Goal: Information Seeking & Learning: Find specific fact

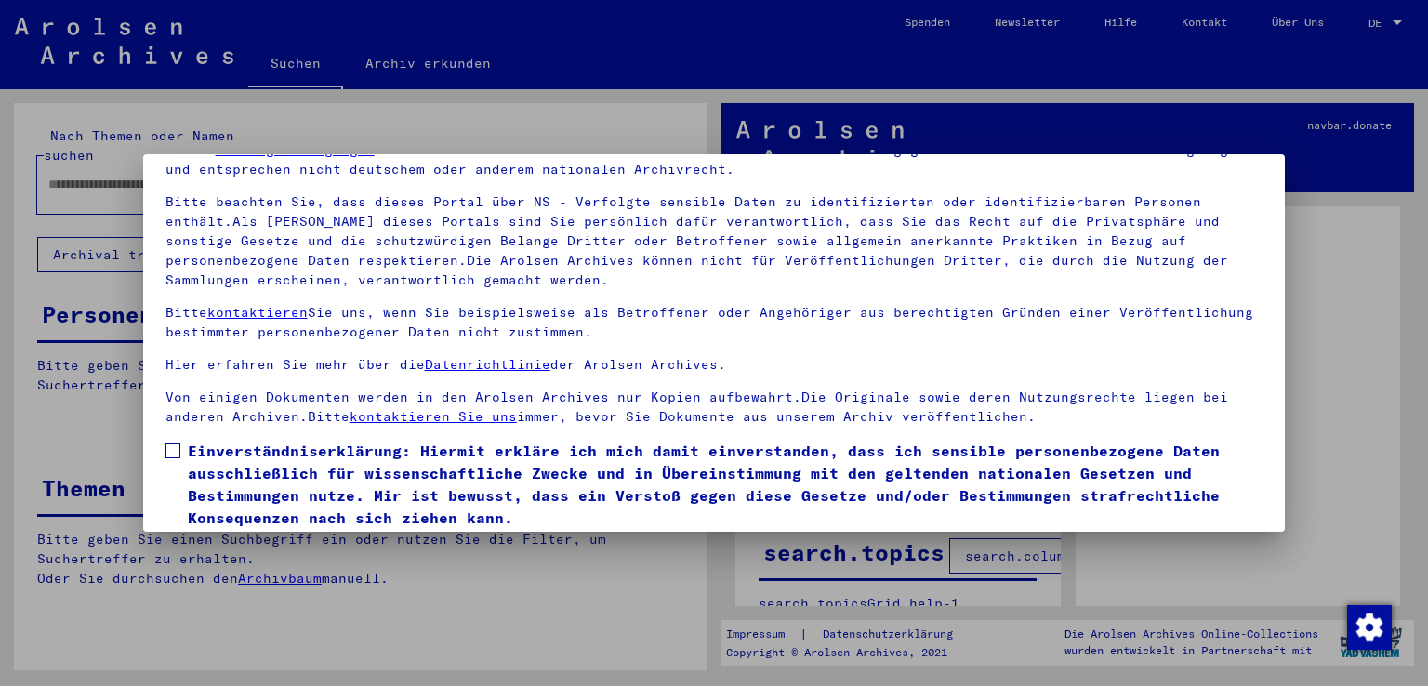
scroll to position [161, 0]
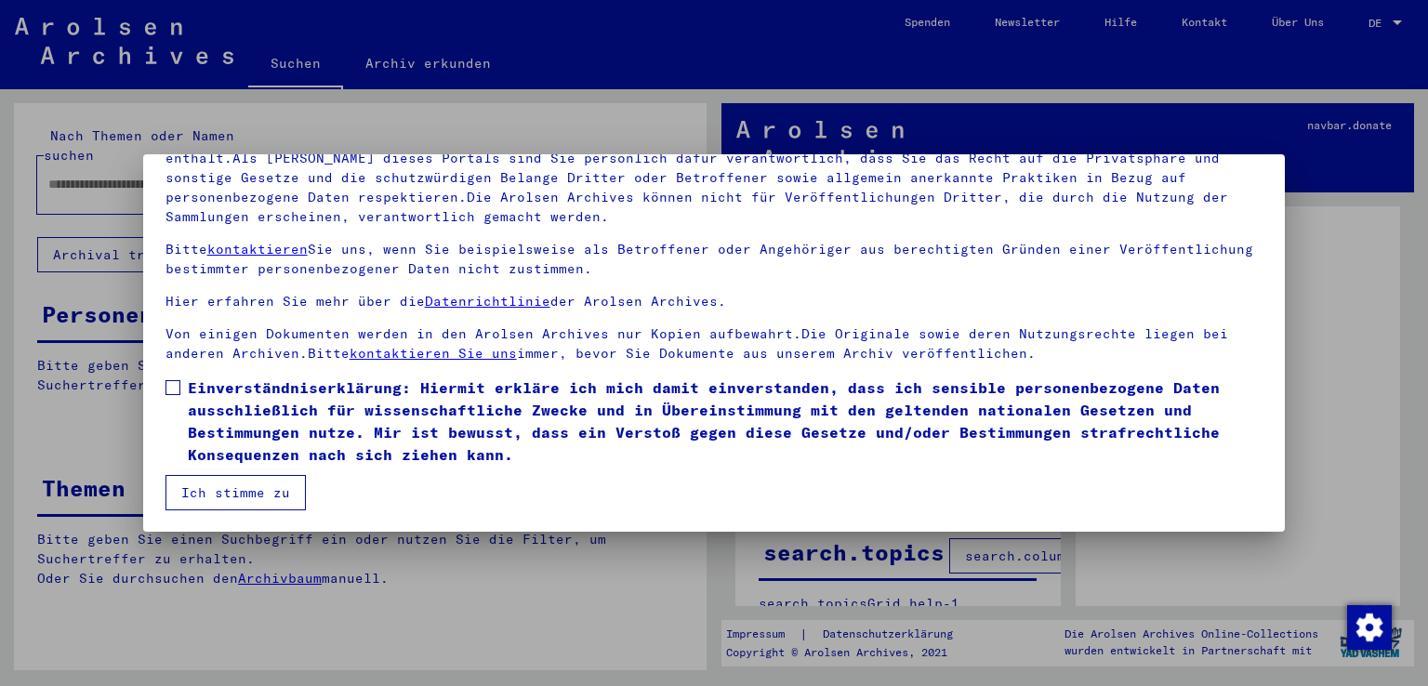
click at [169, 389] on span at bounding box center [172, 387] width 15 height 15
click at [197, 485] on button "Ich stimme zu" at bounding box center [235, 492] width 140 height 35
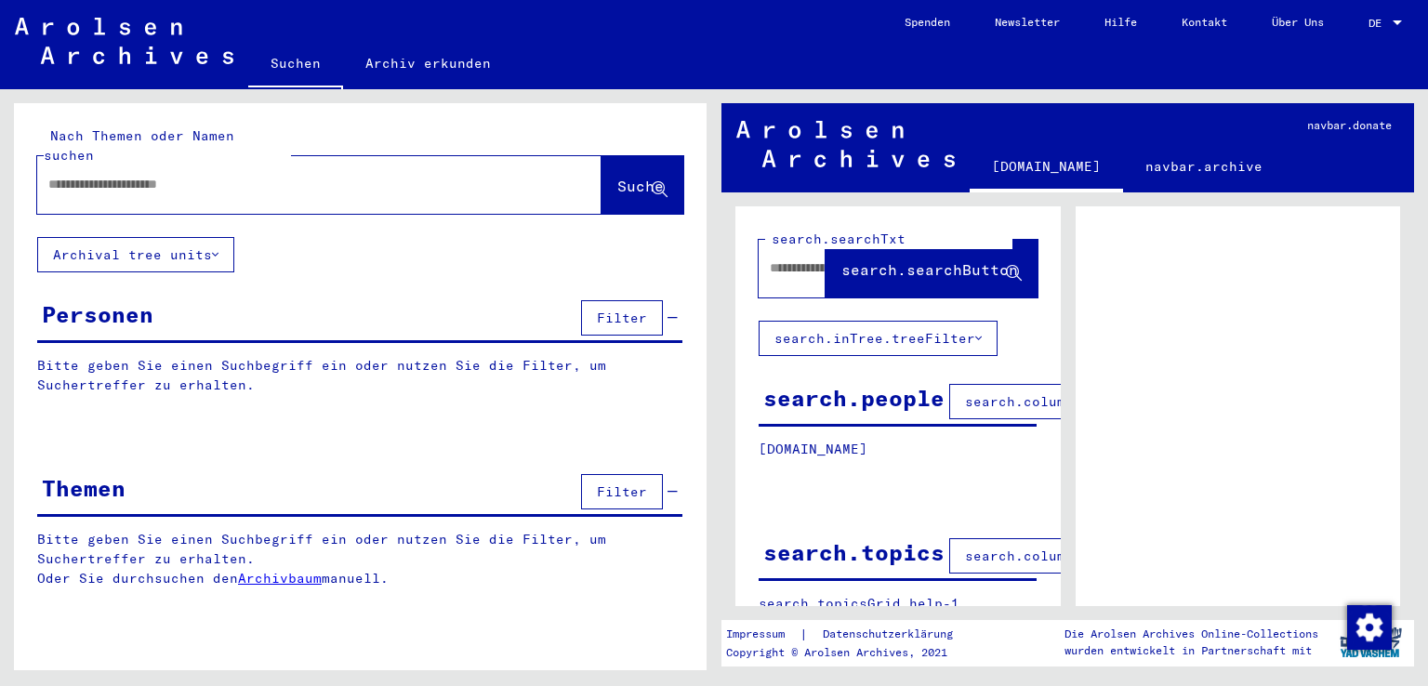
click at [224, 179] on div at bounding box center [297, 185] width 520 height 42
click at [217, 175] on input "text" at bounding box center [302, 185] width 508 height 20
type input "**********"
click at [627, 177] on span "Suche" at bounding box center [640, 186] width 46 height 19
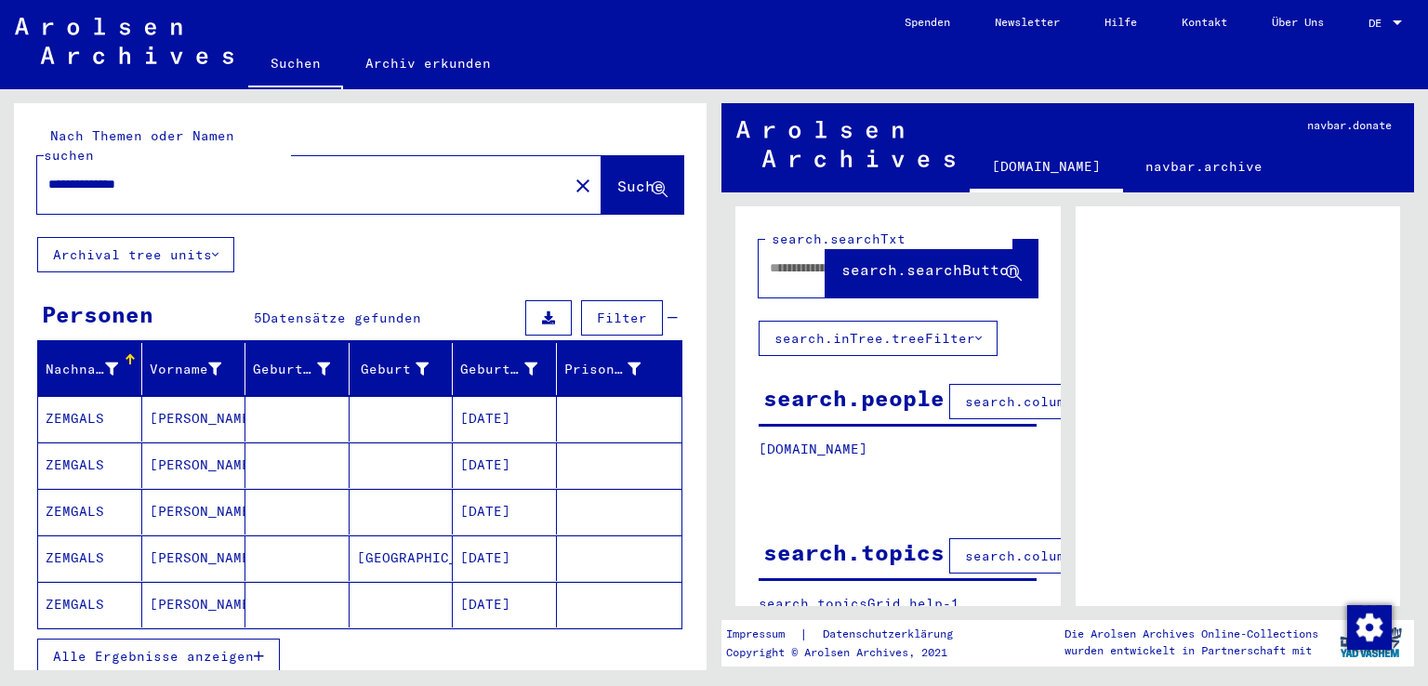
click at [83, 402] on mat-cell "ZEMGALS" at bounding box center [90, 419] width 104 height 46
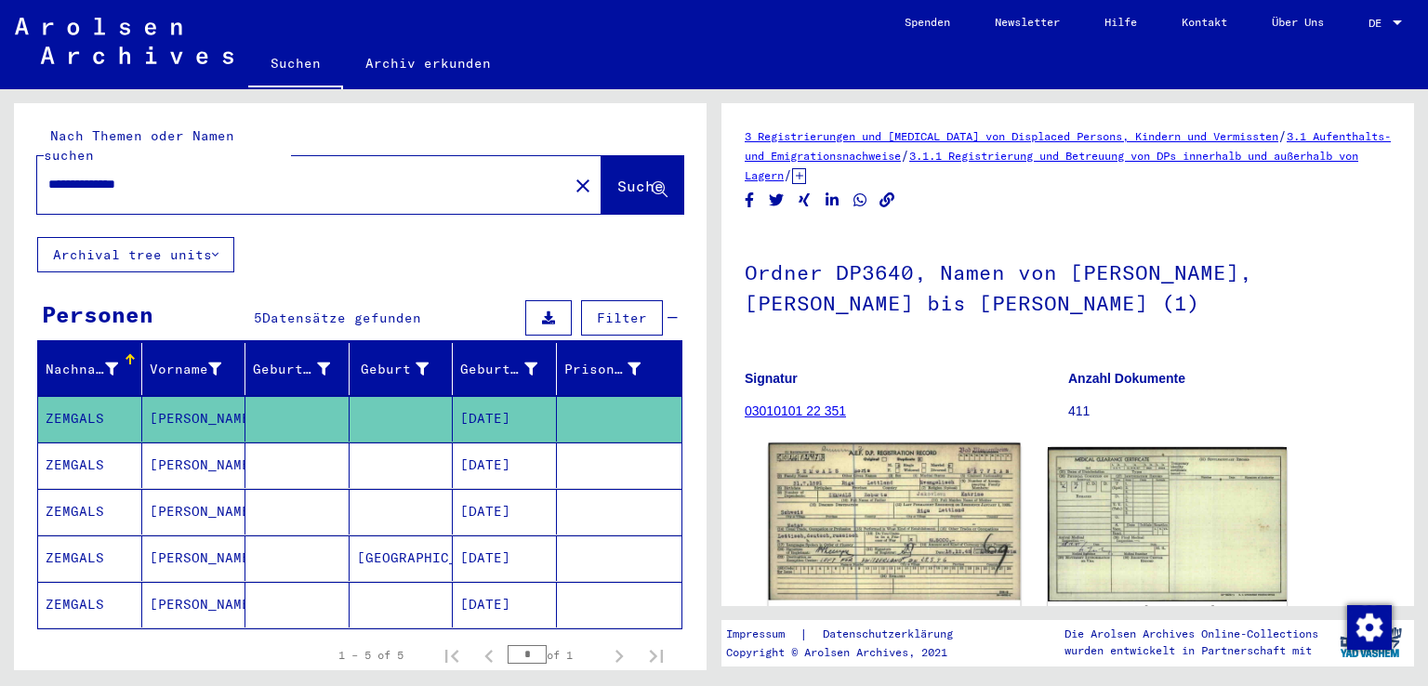
click at [835, 524] on img at bounding box center [894, 521] width 251 height 157
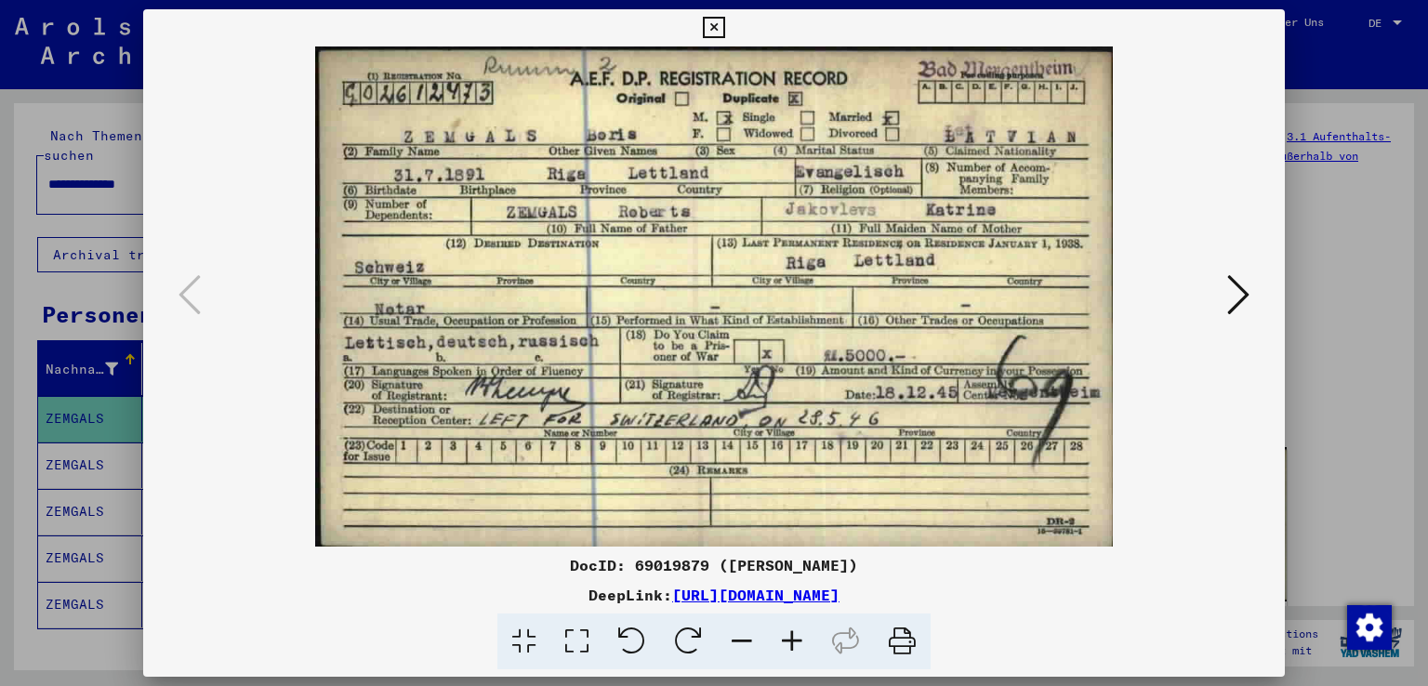
click at [717, 25] on icon at bounding box center [713, 28] width 21 height 22
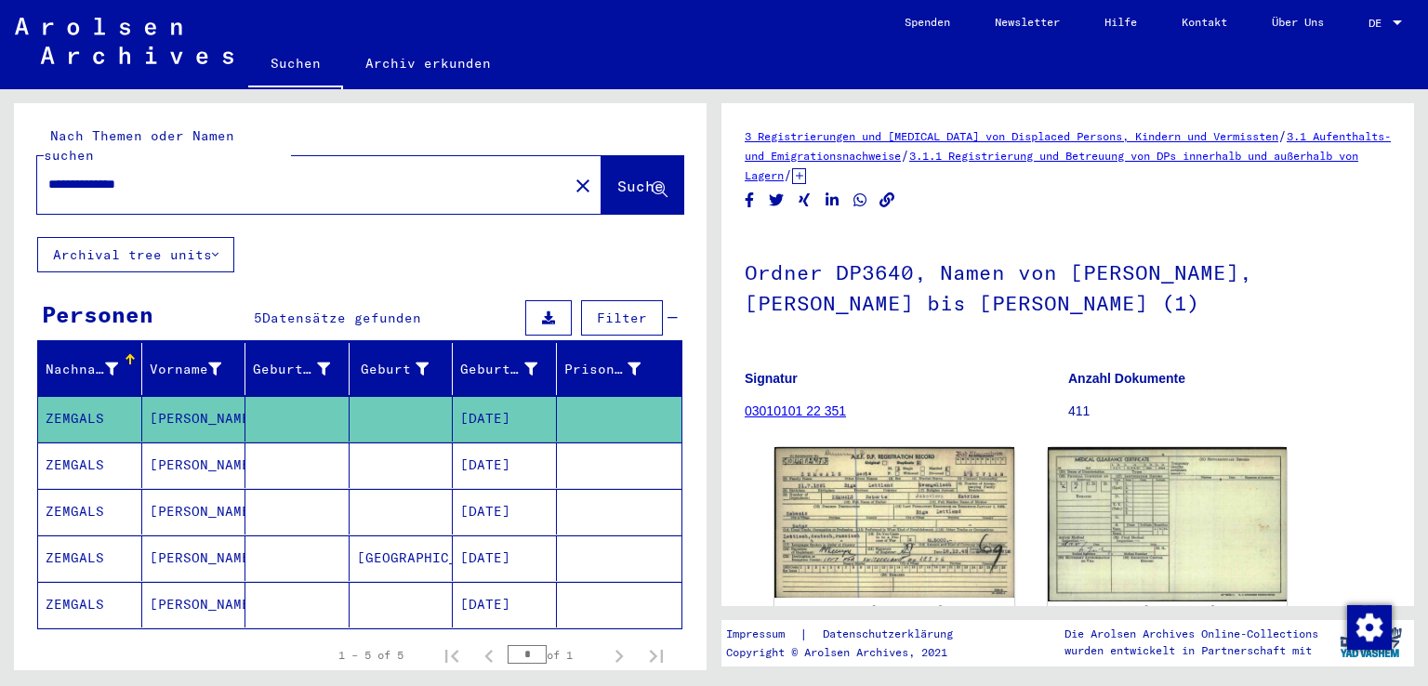
click at [73, 442] on mat-cell "ZEMGALS" at bounding box center [90, 465] width 104 height 46
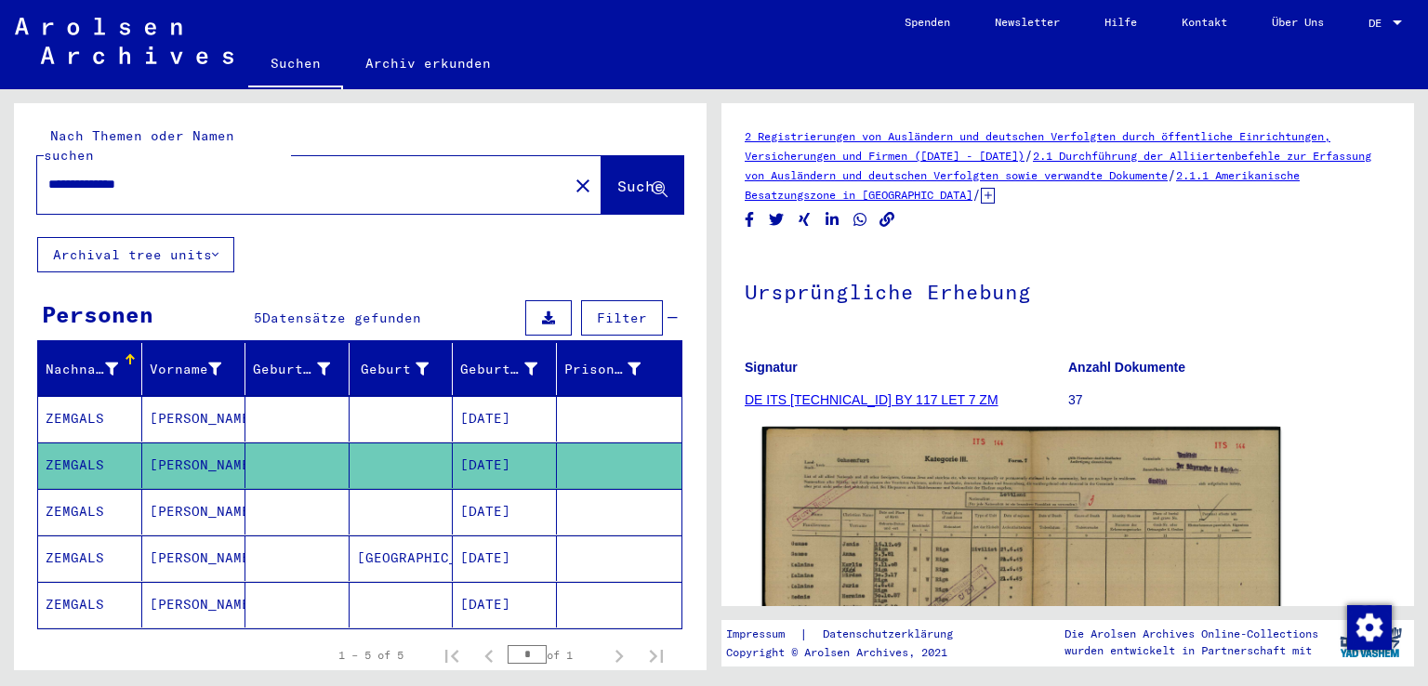
click at [925, 528] on img at bounding box center [1021, 612] width 519 height 370
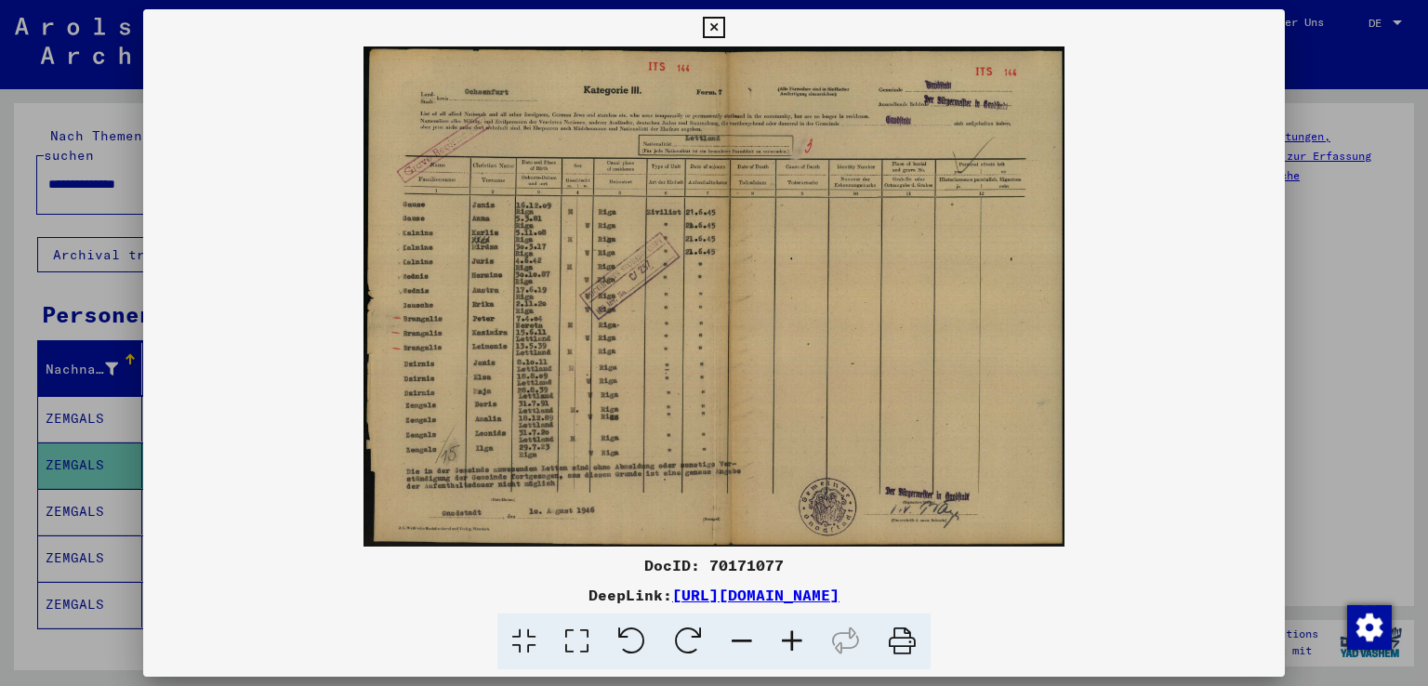
click at [787, 644] on icon at bounding box center [792, 641] width 50 height 57
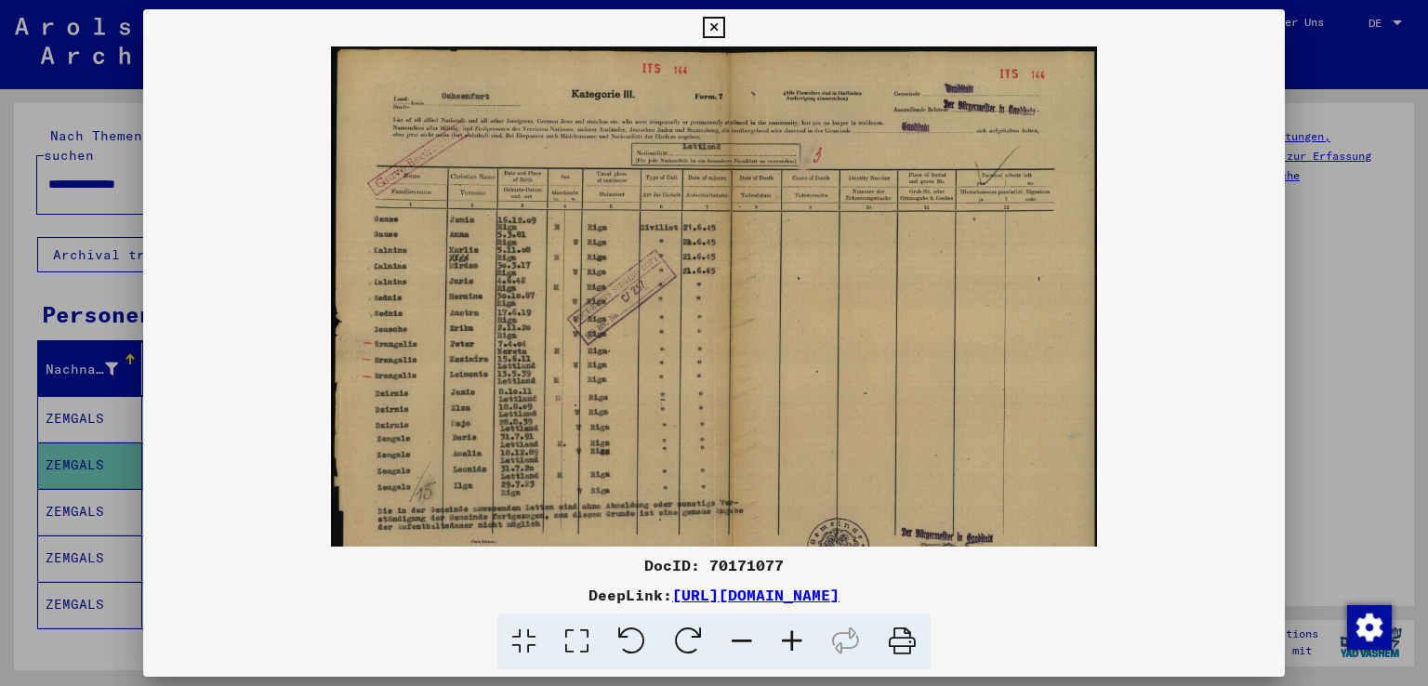
click at [787, 644] on icon at bounding box center [792, 641] width 50 height 57
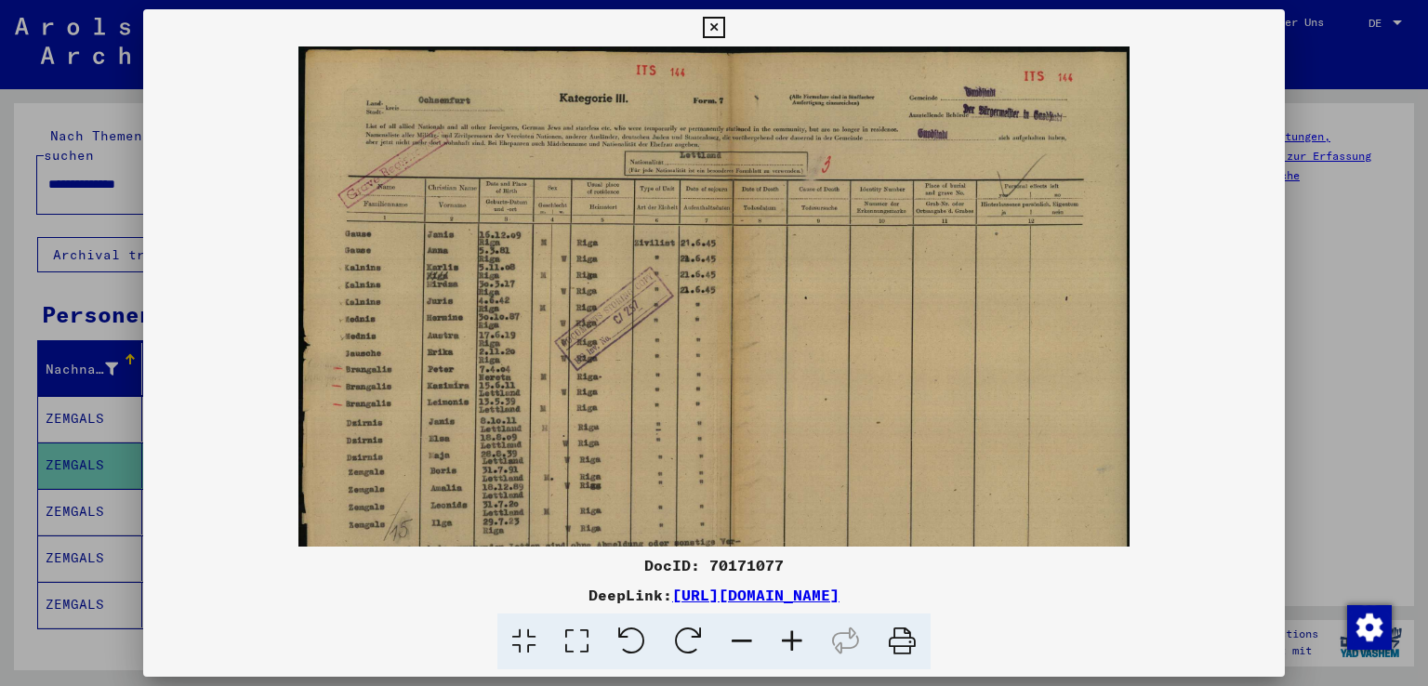
click at [787, 644] on icon at bounding box center [792, 641] width 50 height 57
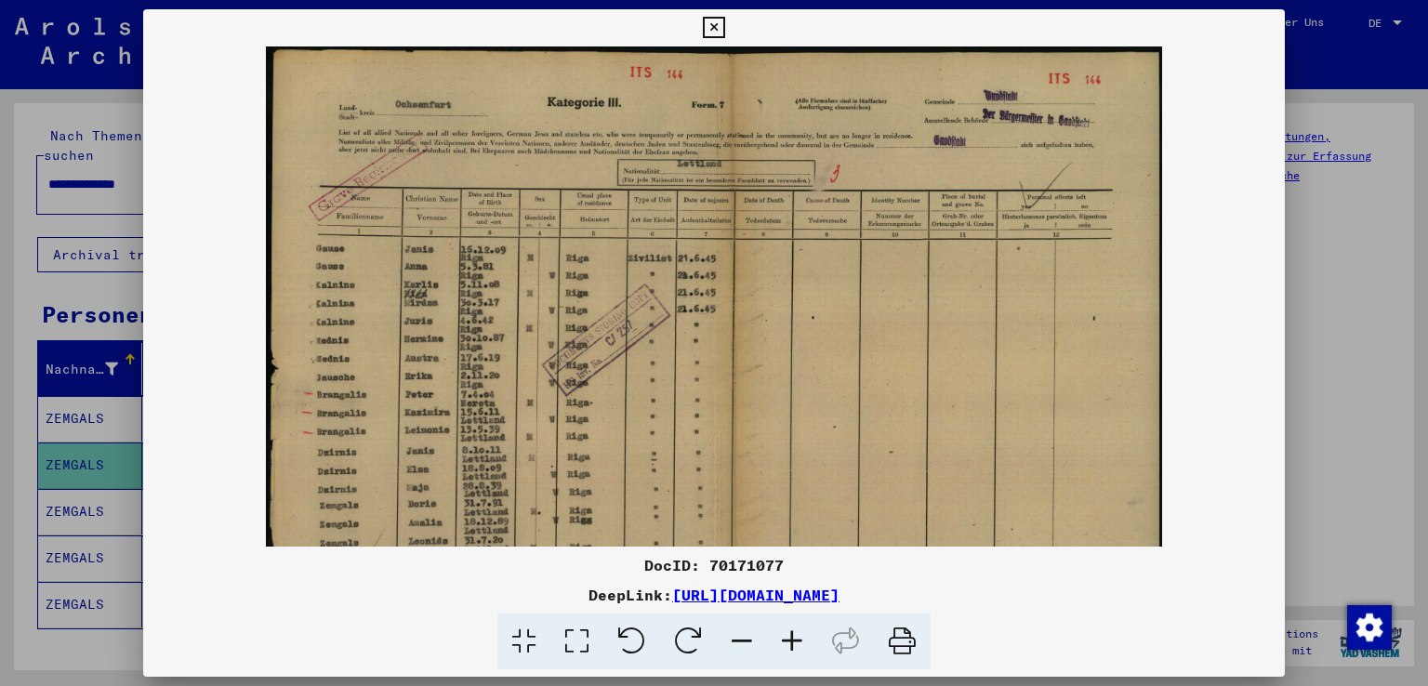
click at [787, 644] on icon at bounding box center [792, 641] width 50 height 57
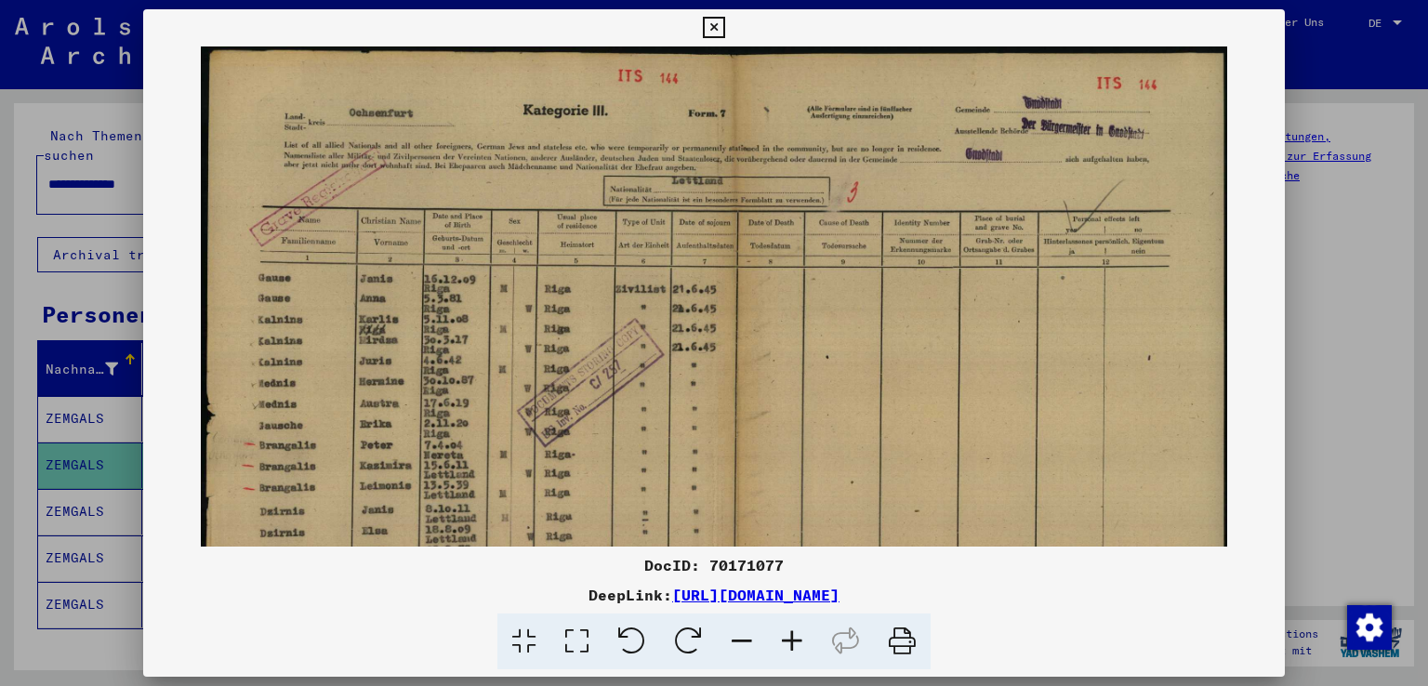
click at [787, 644] on icon at bounding box center [792, 641] width 50 height 57
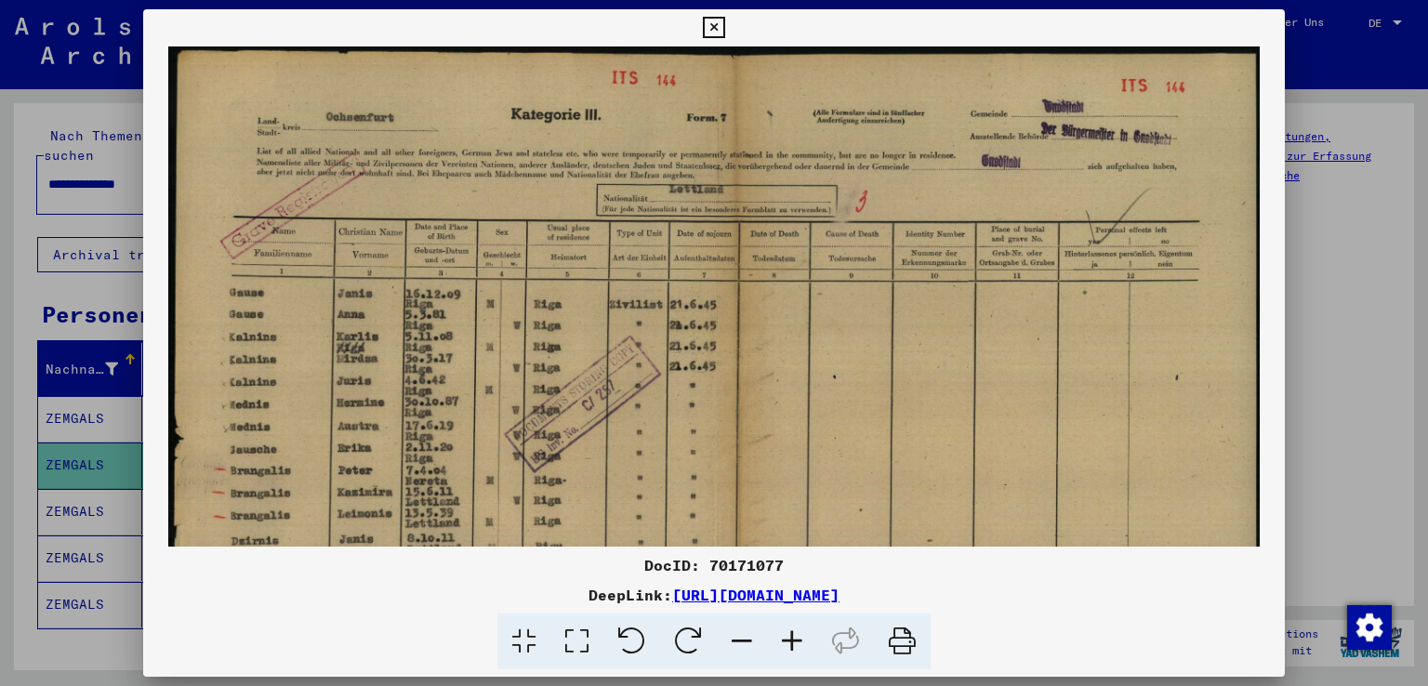
click at [787, 644] on icon at bounding box center [792, 641] width 50 height 57
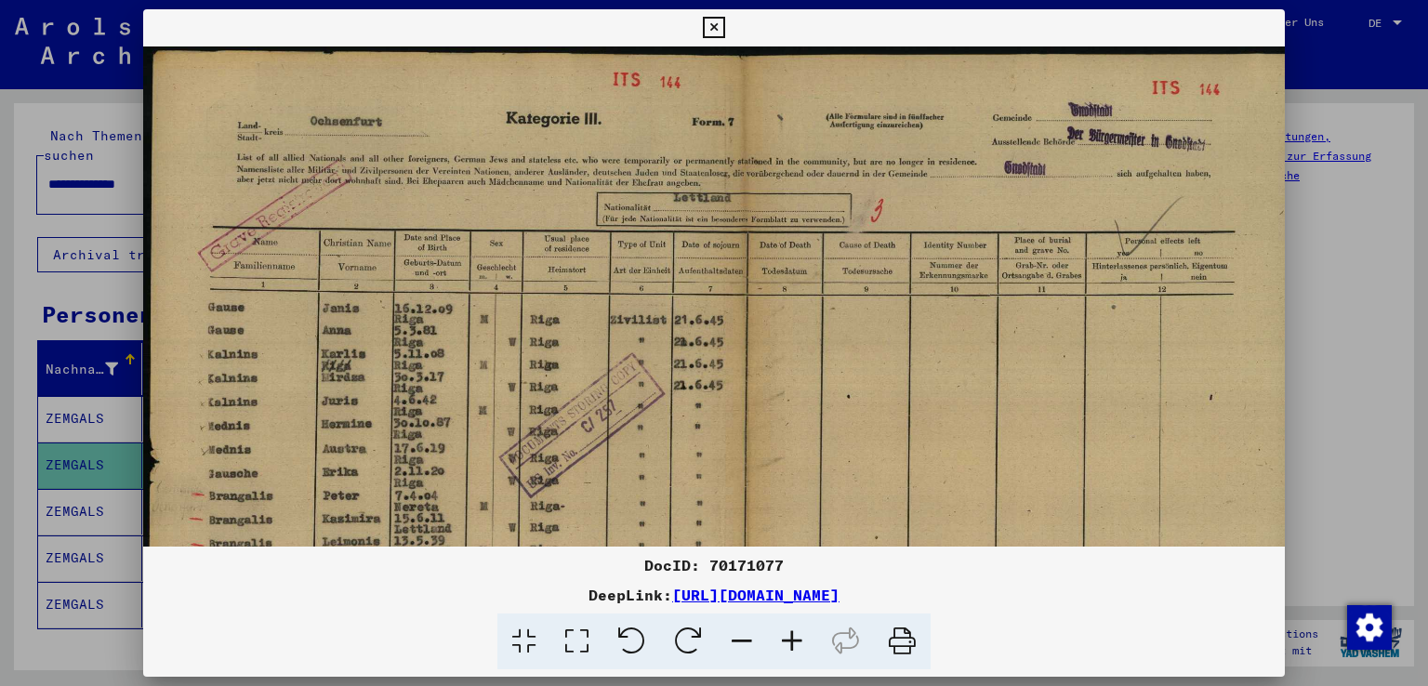
click at [787, 644] on icon at bounding box center [792, 641] width 50 height 57
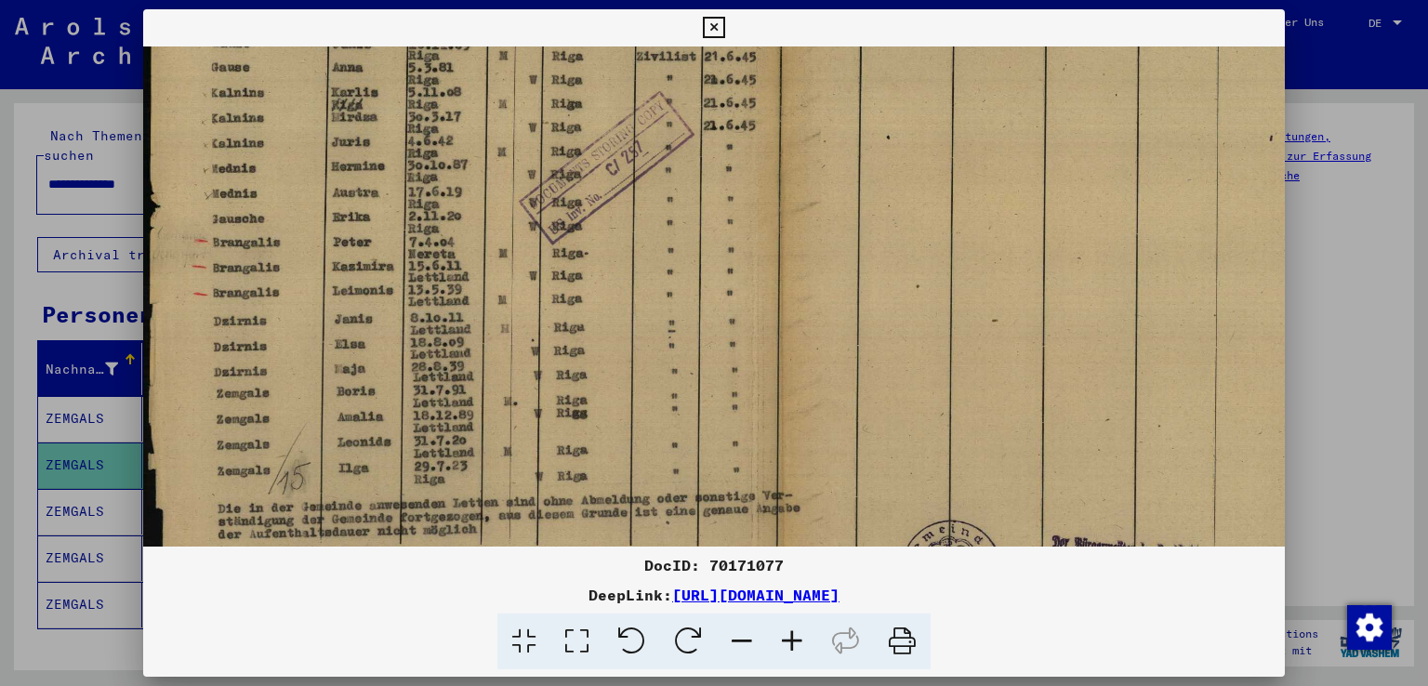
scroll to position [283, 0]
drag, startPoint x: 435, startPoint y: 467, endPoint x: 471, endPoint y: 193, distance: 275.7
click at [471, 193] on img at bounding box center [753, 200] width 1221 height 872
click at [717, 23] on icon at bounding box center [713, 28] width 21 height 22
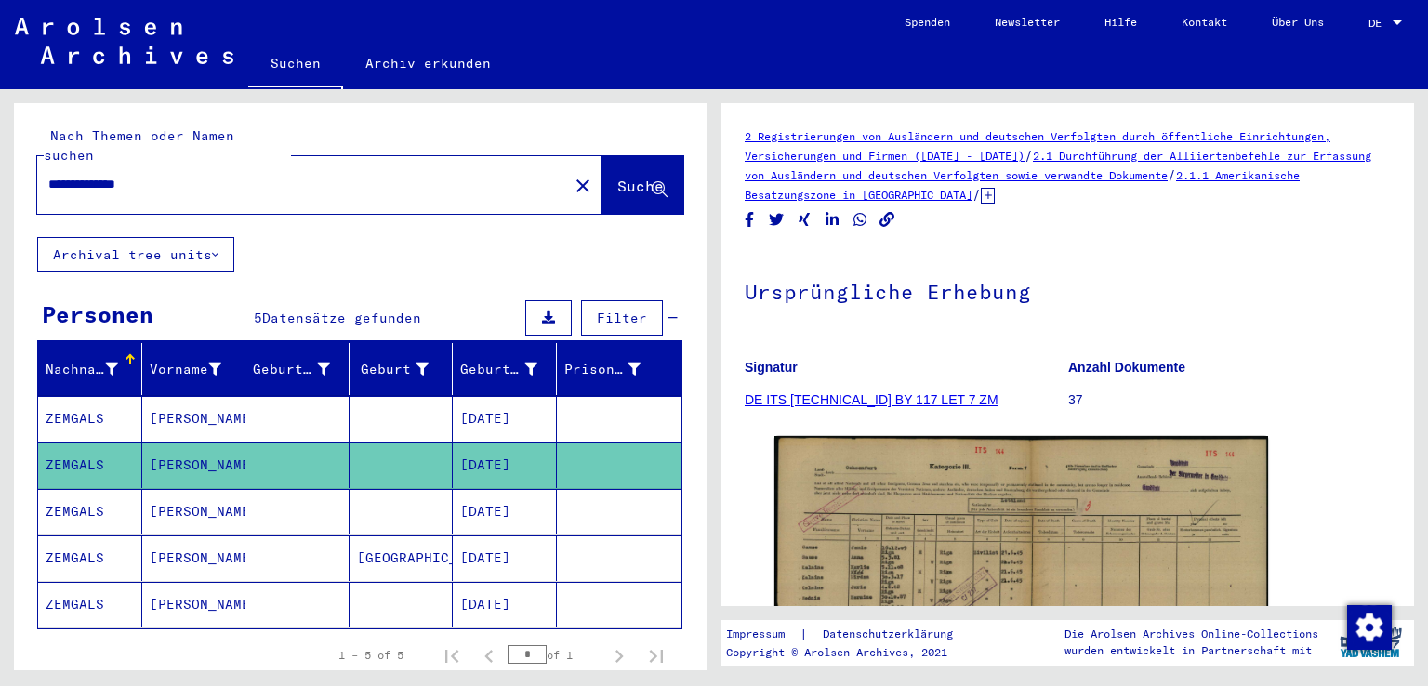
click at [71, 489] on mat-cell "ZEMGALS" at bounding box center [90, 512] width 104 height 46
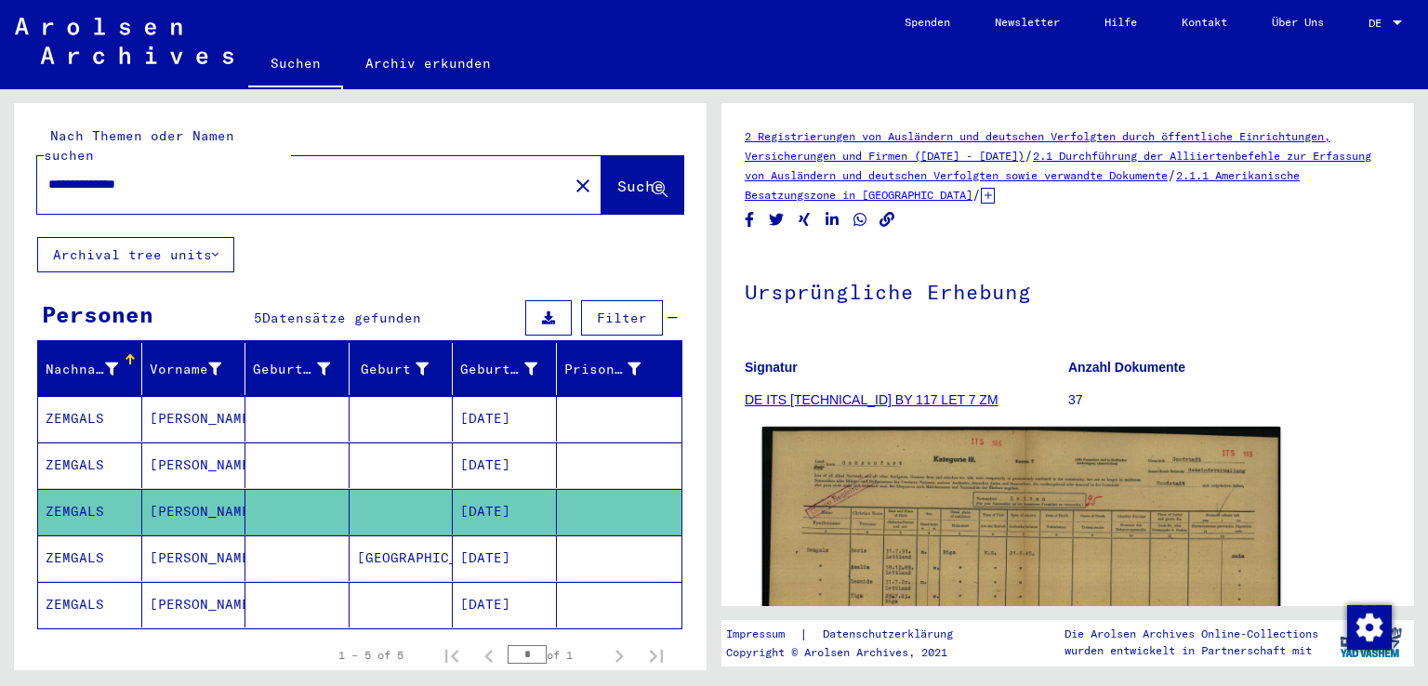
click at [837, 529] on img at bounding box center [1021, 612] width 519 height 370
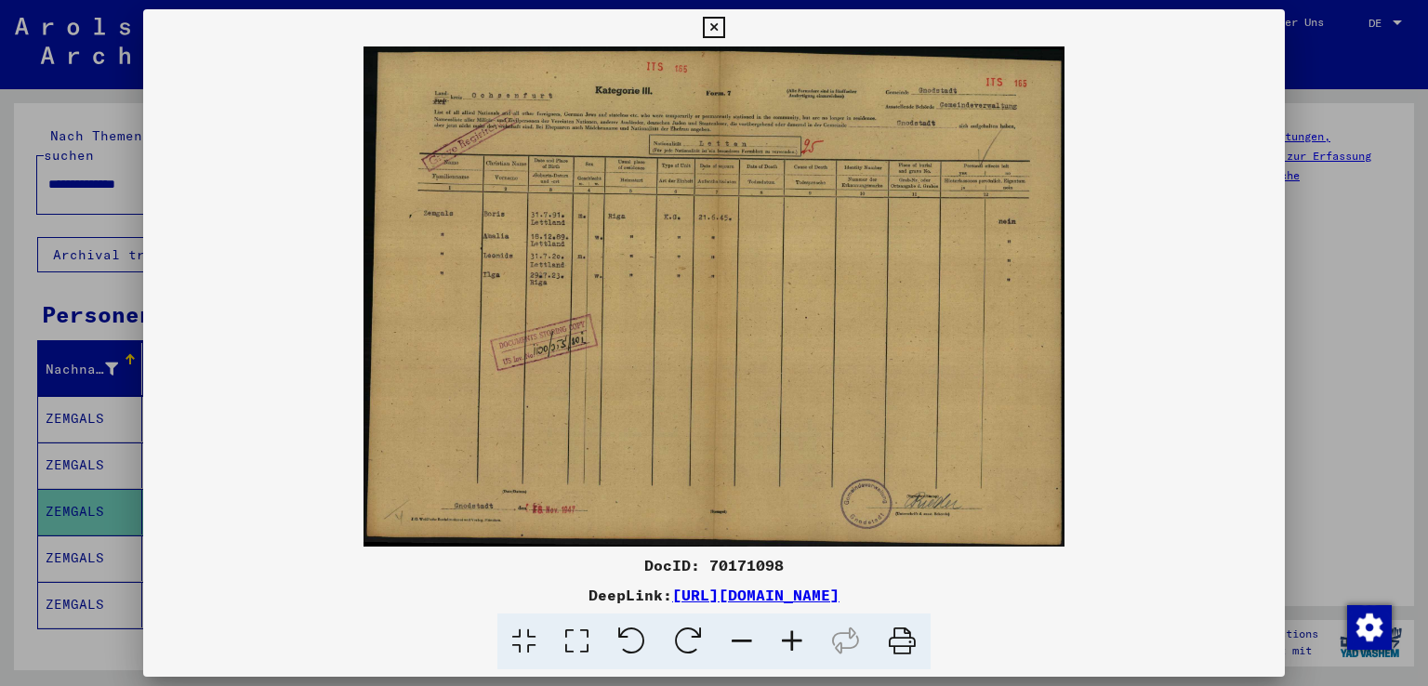
click at [793, 641] on icon at bounding box center [792, 641] width 50 height 57
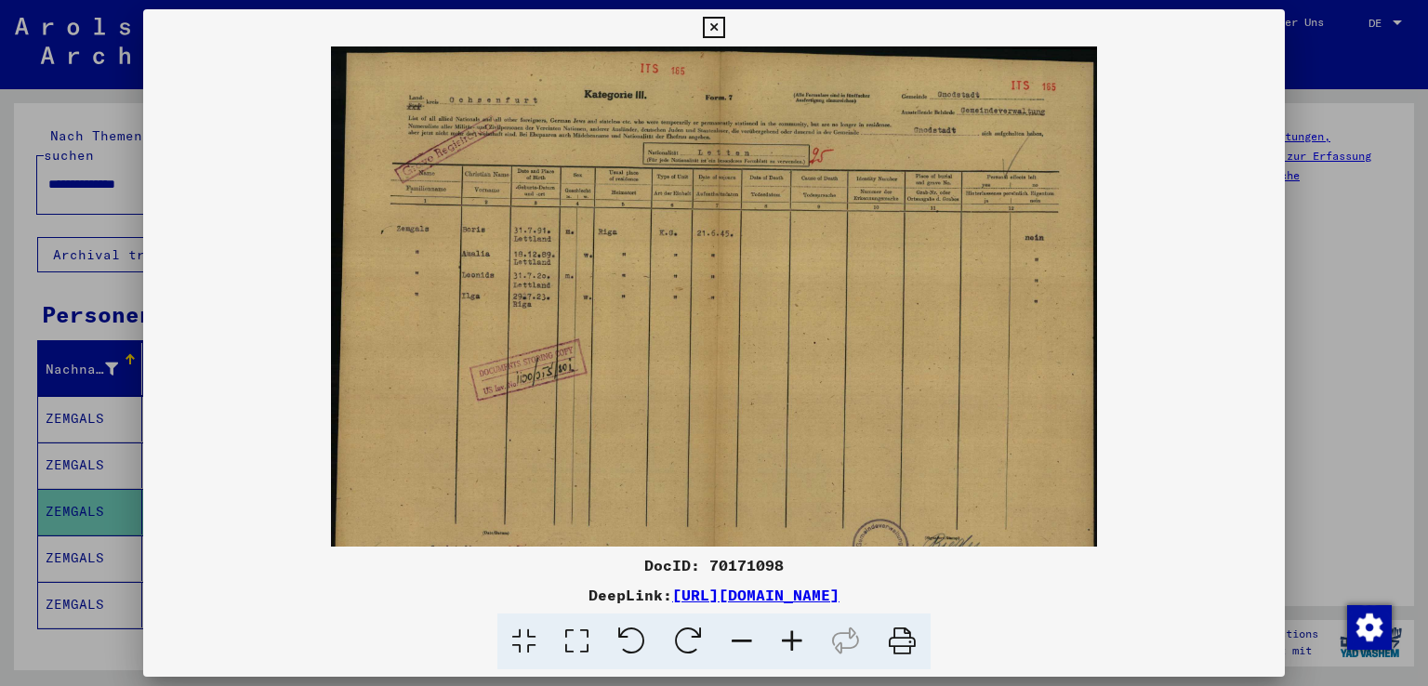
click at [793, 641] on icon at bounding box center [792, 641] width 50 height 57
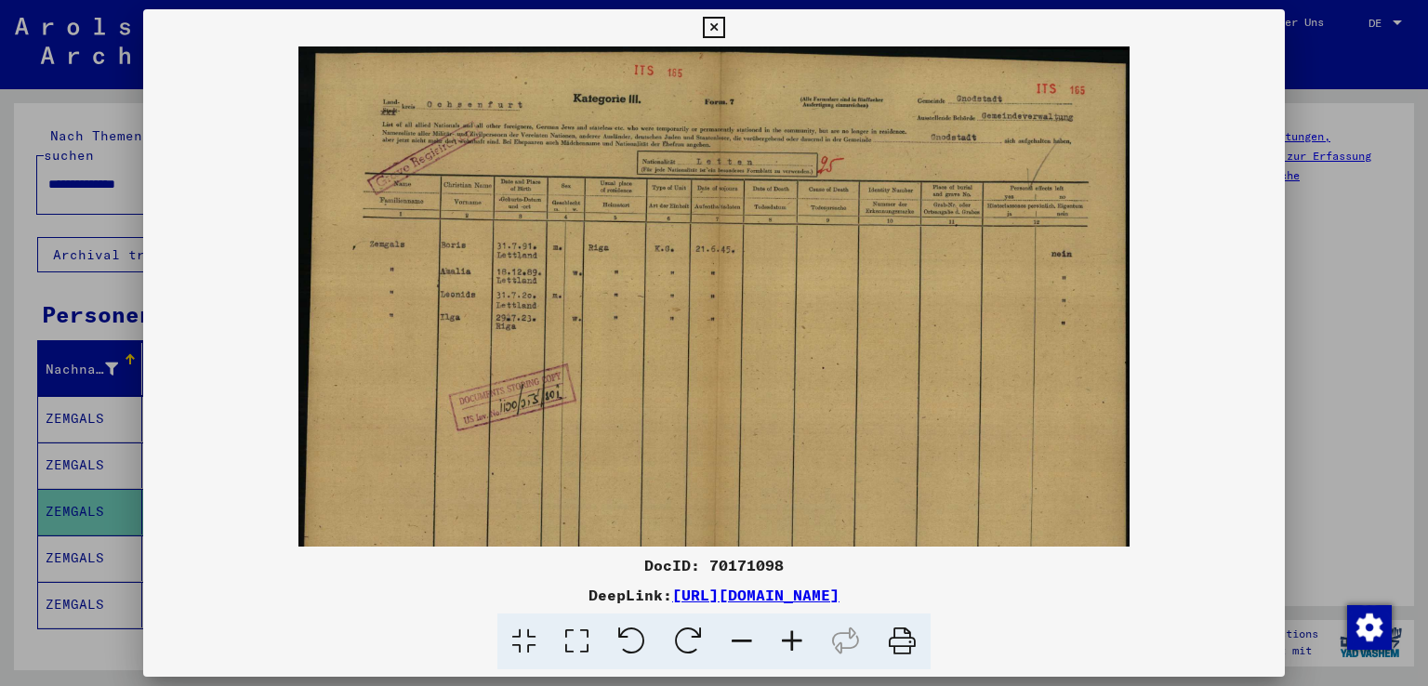
click at [793, 641] on icon at bounding box center [792, 641] width 50 height 57
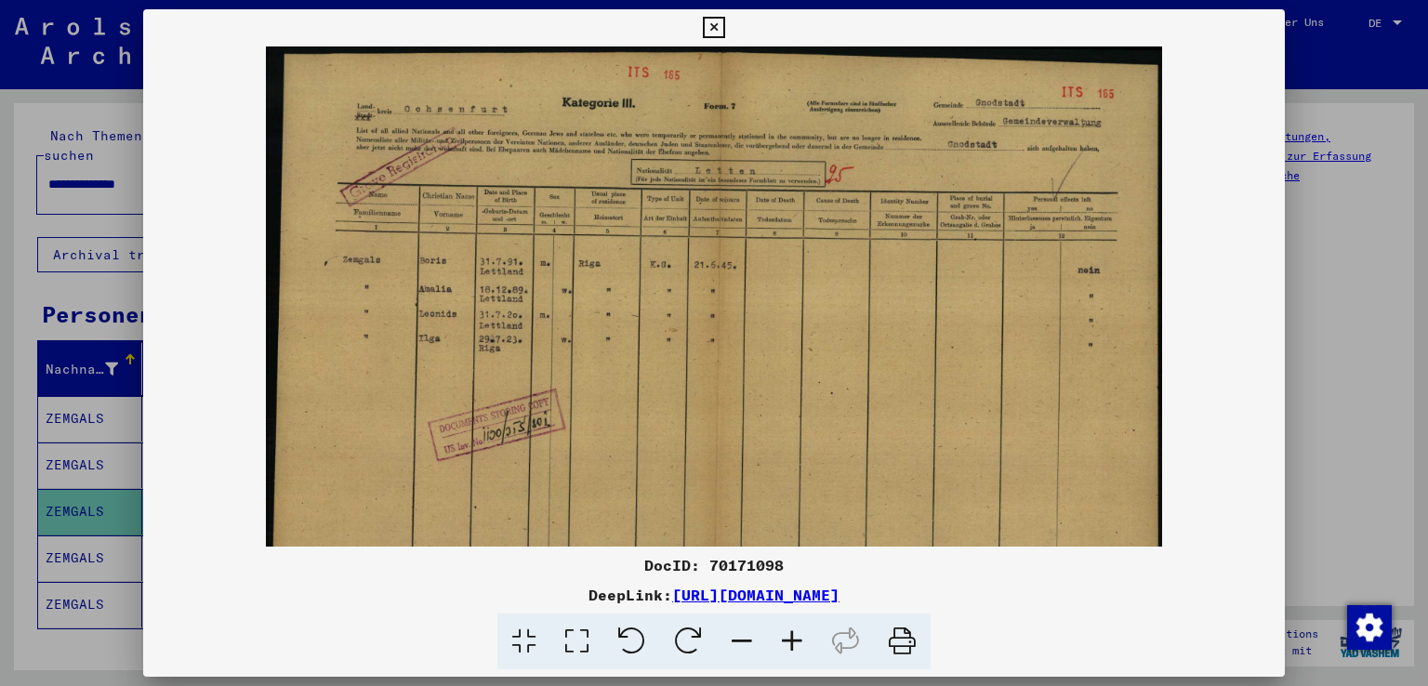
click at [793, 641] on icon at bounding box center [792, 641] width 50 height 57
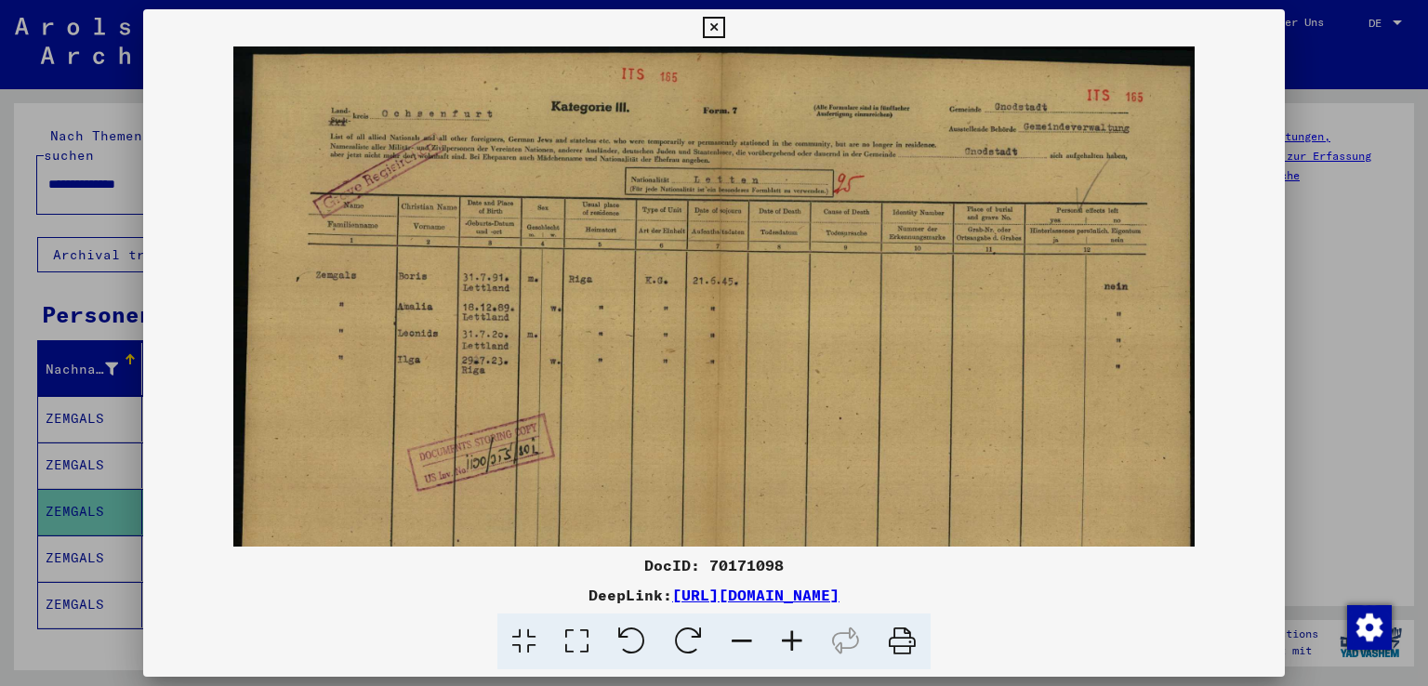
click at [793, 641] on icon at bounding box center [792, 641] width 50 height 57
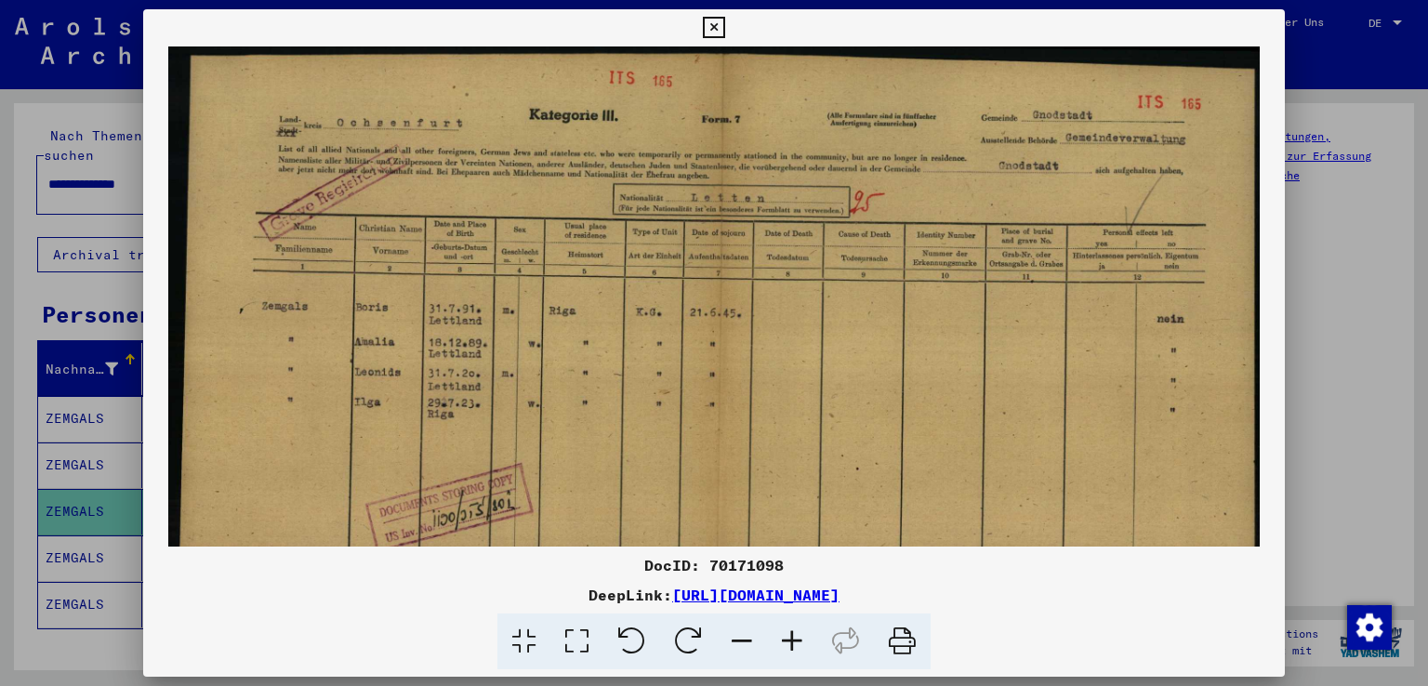
click at [793, 641] on icon at bounding box center [792, 641] width 50 height 57
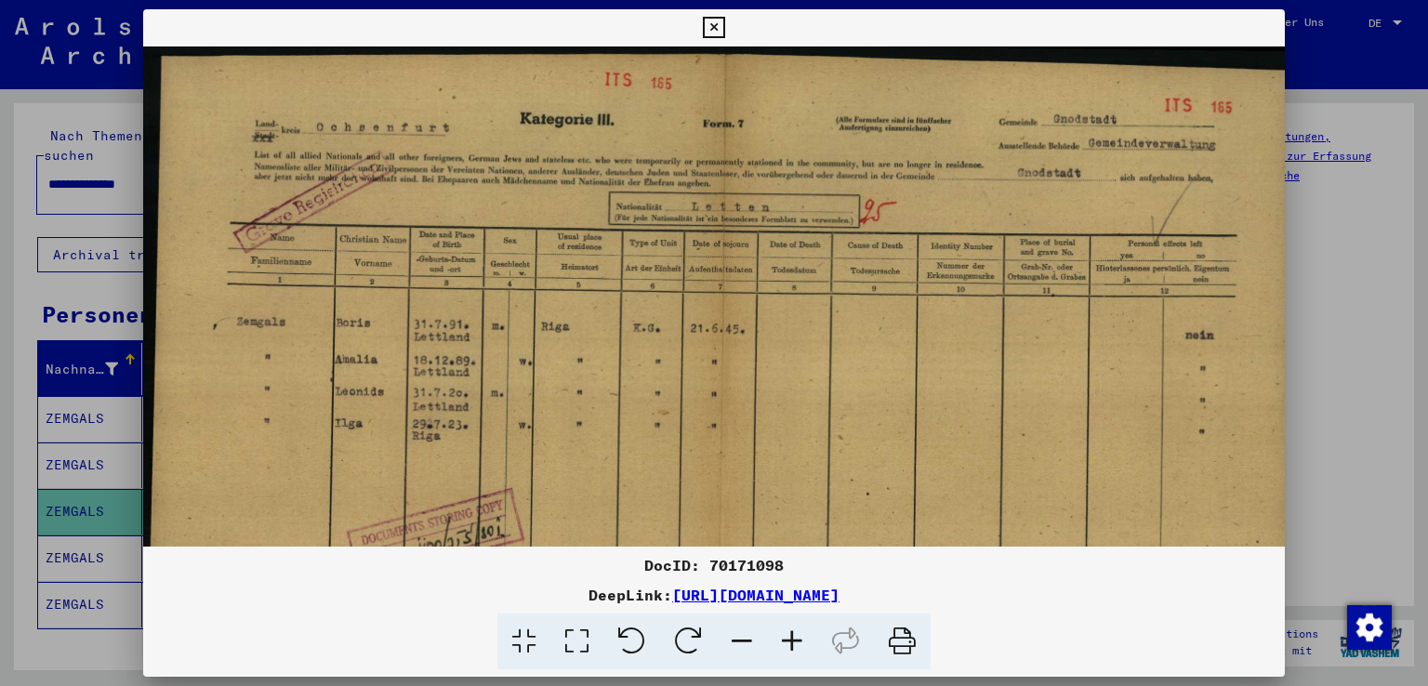
scroll to position [0, 7]
drag, startPoint x: 654, startPoint y: 454, endPoint x: 665, endPoint y: 468, distance: 17.3
click at [665, 468] on img at bounding box center [715, 458] width 1156 height 825
click at [714, 27] on icon at bounding box center [713, 28] width 21 height 22
